Goal: Understand process/instructions

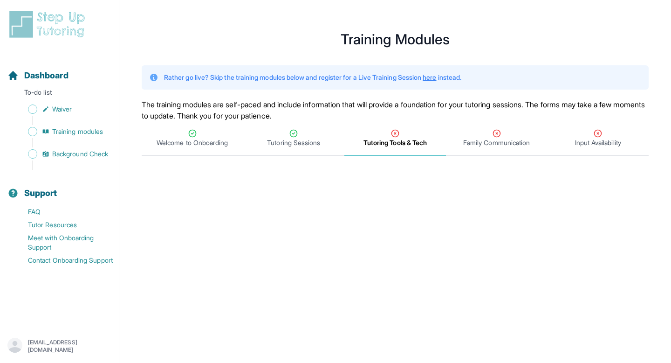
scroll to position [62, 0]
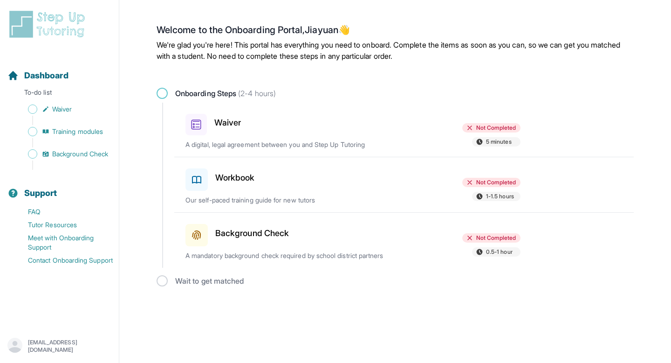
click at [78, 146] on div "Sidebar" at bounding box center [61, 142] width 108 height 9
click at [77, 151] on span "Background Check" at bounding box center [80, 153] width 56 height 9
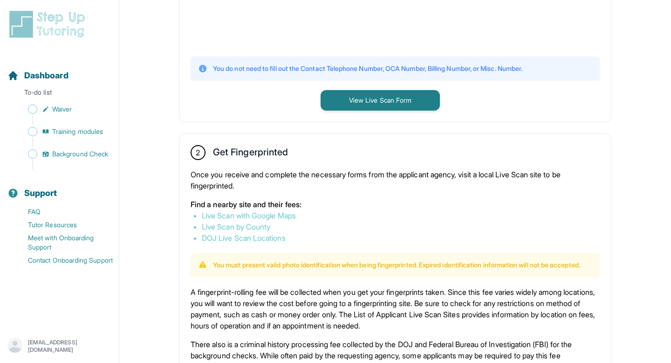
scroll to position [403, 0]
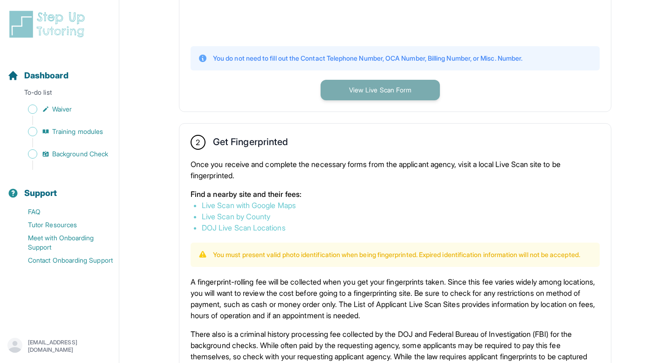
click at [360, 92] on button "View Live Scan Form" at bounding box center [380, 90] width 119 height 21
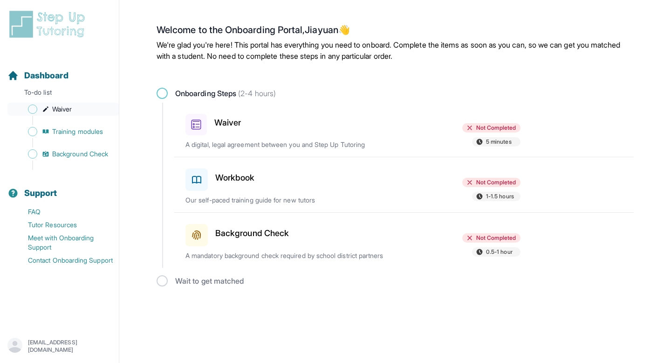
click at [55, 104] on span "Waiver" at bounding box center [62, 108] width 20 height 9
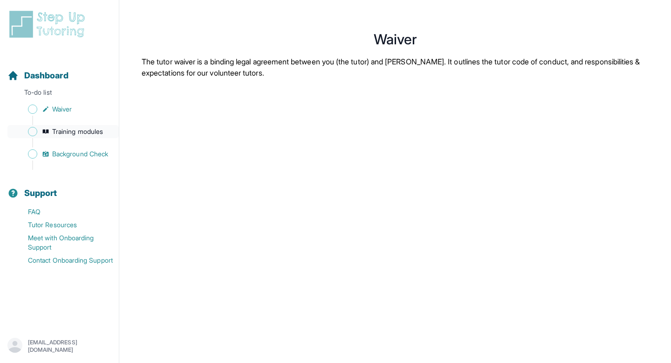
click at [67, 127] on span "Training modules" at bounding box center [77, 131] width 51 height 9
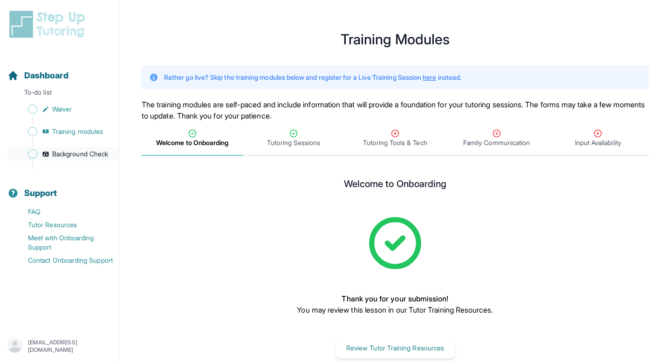
click at [72, 153] on span "Background Check" at bounding box center [80, 153] width 56 height 9
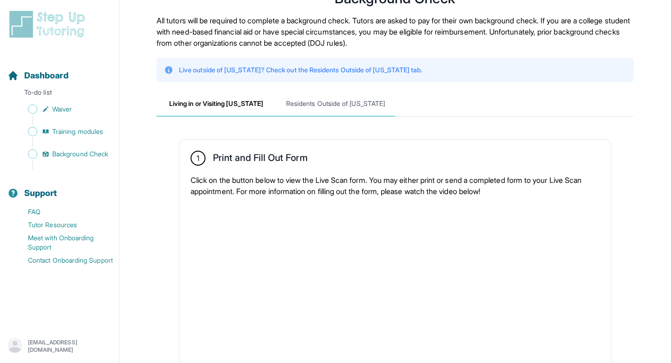
scroll to position [33, 0]
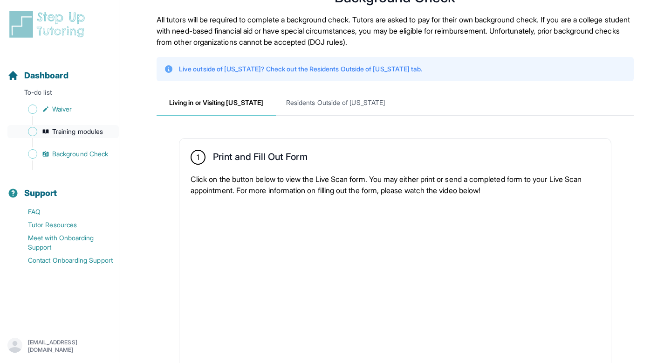
click at [53, 130] on span "Training modules" at bounding box center [77, 131] width 51 height 9
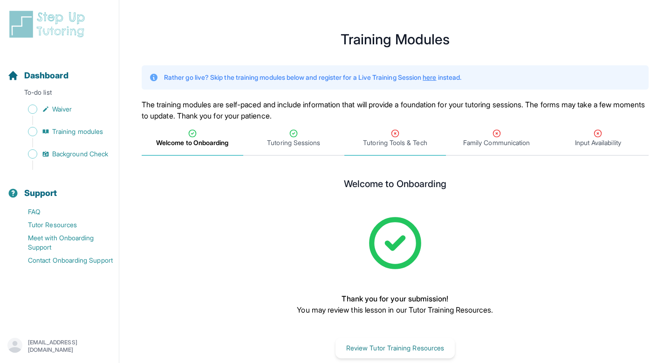
click at [368, 132] on div "Tutoring Tools & Tech" at bounding box center [395, 138] width 98 height 19
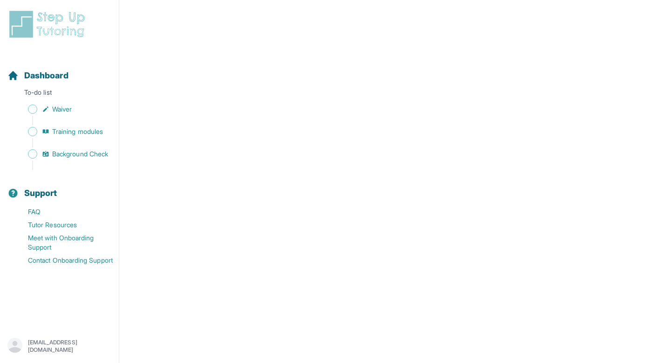
scroll to position [216, 0]
